Goal: Task Accomplishment & Management: Use online tool/utility

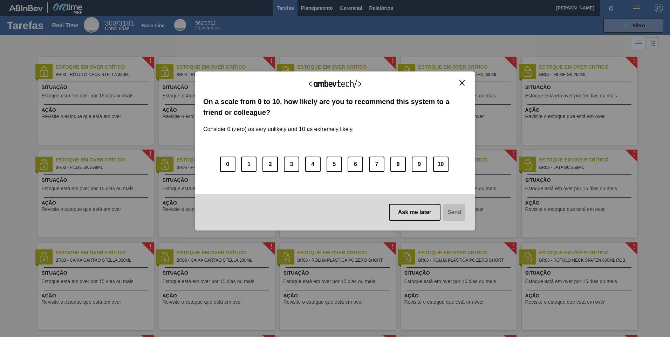
click at [325, 7] on div "We appreciate your feedback! On a scale from 0 to 10, how likely are you to rec…" at bounding box center [335, 168] width 670 height 337
drag, startPoint x: 463, startPoint y: 78, endPoint x: 467, endPoint y: 81, distance: 4.2
click at [464, 79] on div "We appreciate your feedback! On a scale from 0 to 10, how likely are you to rec…" at bounding box center [335, 151] width 280 height 159
click at [466, 82] on button "Close" at bounding box center [461, 83] width 9 height 6
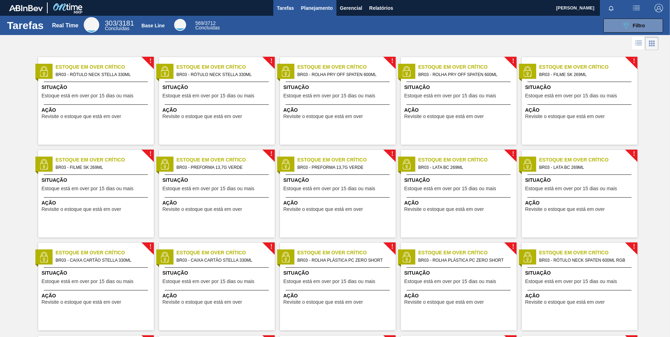
click at [304, 7] on span "Planejamento" at bounding box center [317, 8] width 32 height 8
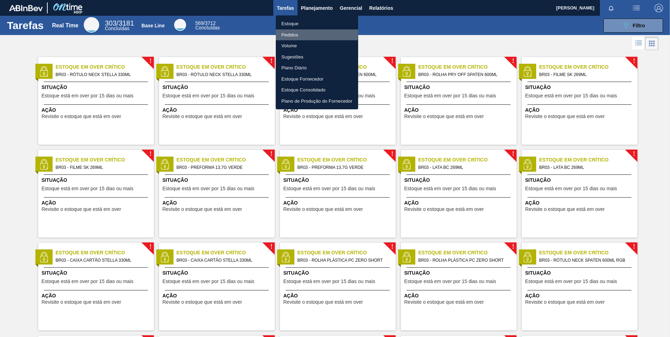
click at [294, 32] on li "Pedidos" at bounding box center [317, 34] width 82 height 11
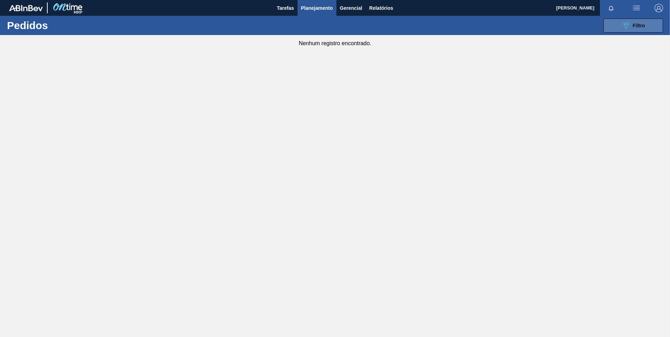
click at [617, 27] on button "089F7B8B-B2A5-4AFE-B5C0-19BA573D28AC Filtro" at bounding box center [634, 26] width 60 height 14
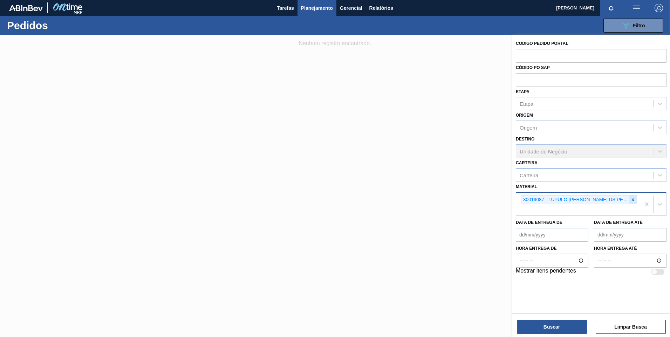
click at [636, 199] on div at bounding box center [633, 200] width 8 height 9
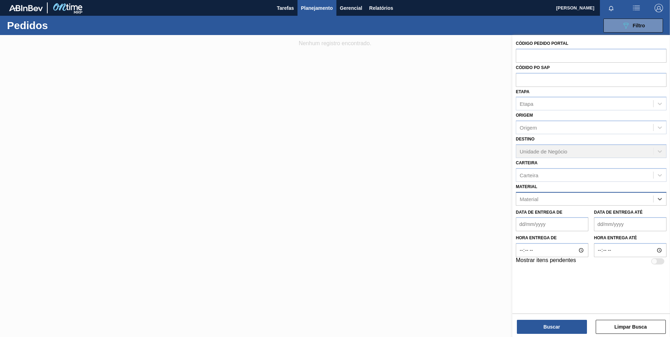
click at [634, 200] on div "Material" at bounding box center [584, 199] width 137 height 10
